Goal: Task Accomplishment & Management: Manage account settings

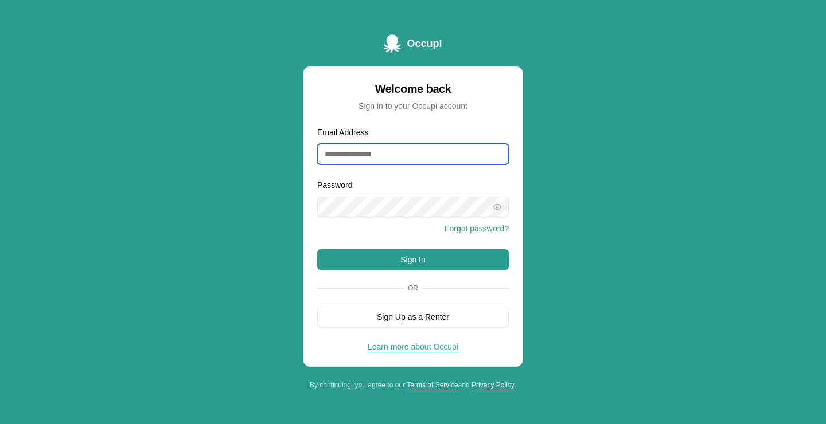
click at [349, 151] on input "Email Address" at bounding box center [413, 154] width 192 height 21
type input "**********"
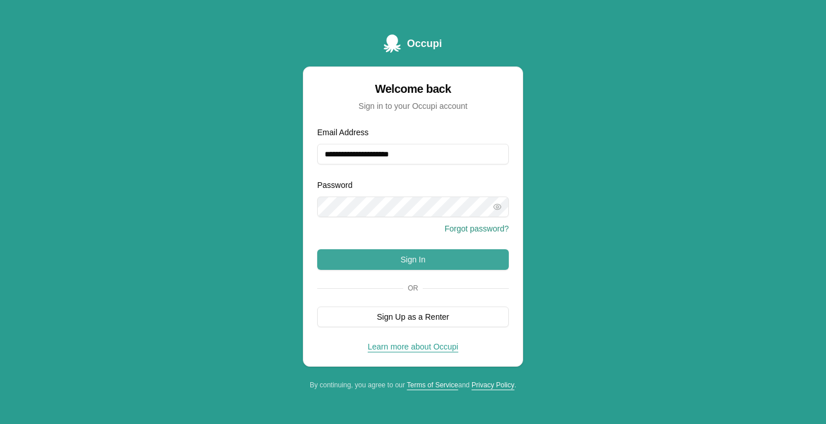
click at [418, 262] on button "Sign In" at bounding box center [413, 259] width 192 height 21
